Goal: Task Accomplishment & Management: Manage account settings

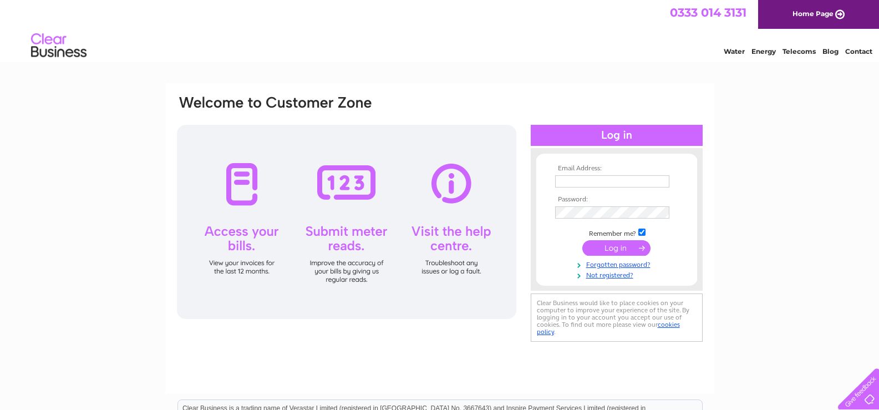
type input "[EMAIL_ADDRESS][DOMAIN_NAME]"
click at [246, 191] on div at bounding box center [346, 222] width 339 height 194
click at [638, 244] on input "submit" at bounding box center [616, 248] width 68 height 16
click at [642, 248] on input "submit" at bounding box center [616, 248] width 68 height 16
click at [640, 247] on input "submit" at bounding box center [616, 248] width 68 height 16
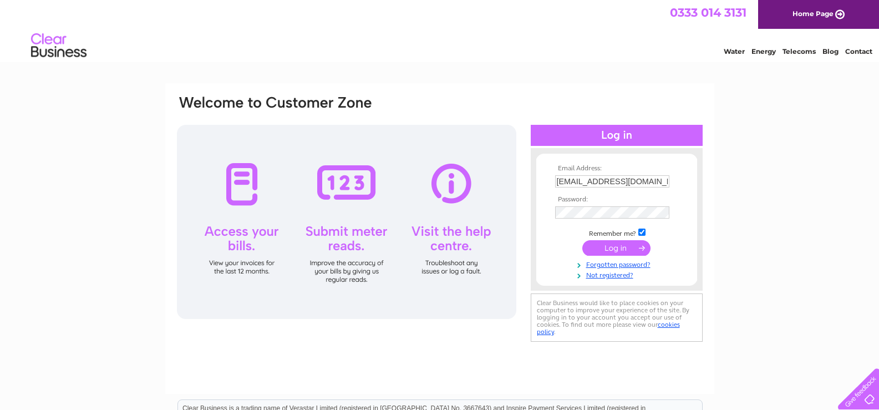
click at [640, 247] on input "submit" at bounding box center [616, 248] width 68 height 16
click at [622, 245] on input "submit" at bounding box center [616, 248] width 68 height 16
click at [638, 242] on input "submit" at bounding box center [616, 248] width 68 height 16
click at [231, 208] on div at bounding box center [346, 222] width 339 height 194
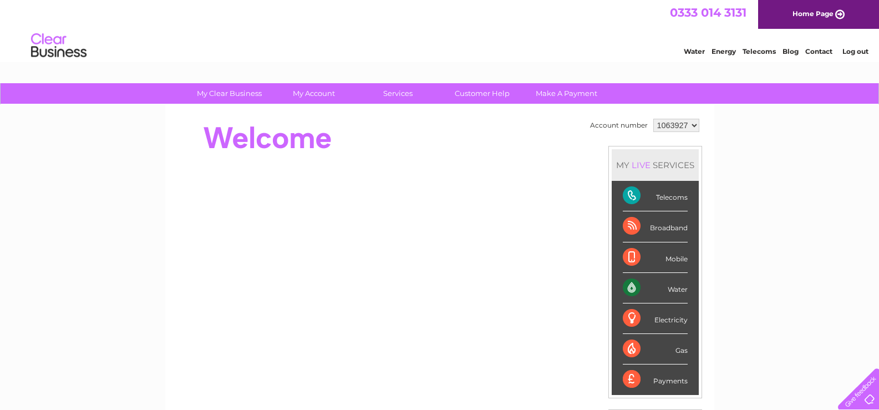
click at [629, 288] on div "Water" at bounding box center [655, 288] width 65 height 30
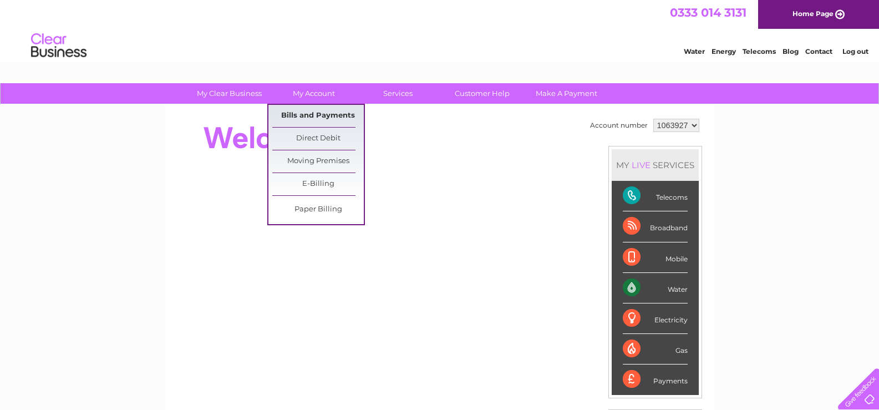
click at [323, 113] on link "Bills and Payments" at bounding box center [317, 116] width 91 height 22
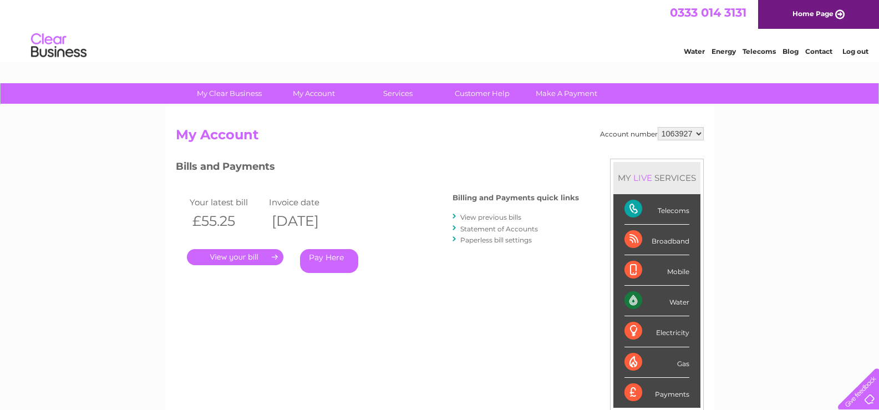
click at [269, 259] on link "." at bounding box center [235, 257] width 96 height 16
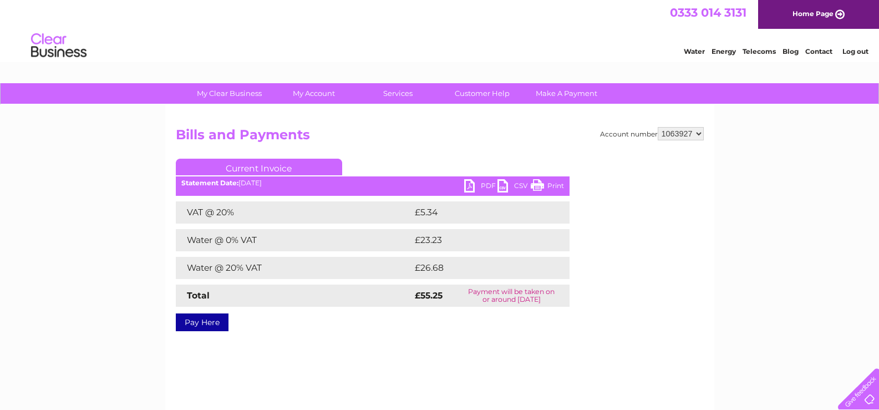
click at [472, 185] on link "PDF" at bounding box center [480, 187] width 33 height 16
click at [466, 188] on link "PDF" at bounding box center [480, 187] width 33 height 16
